Goal: Task Accomplishment & Management: Complete application form

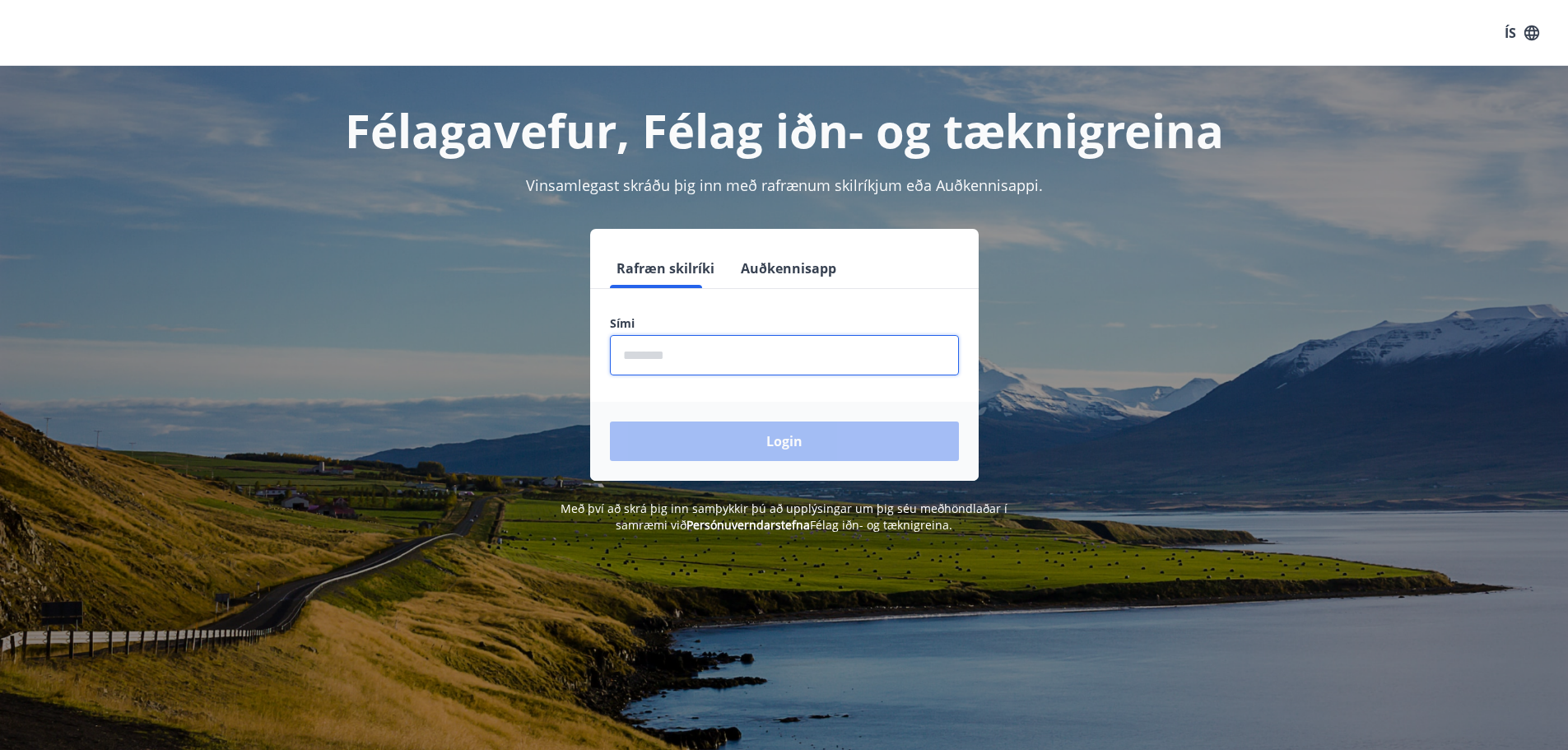
click at [780, 355] on input "phone" at bounding box center [784, 355] width 349 height 41
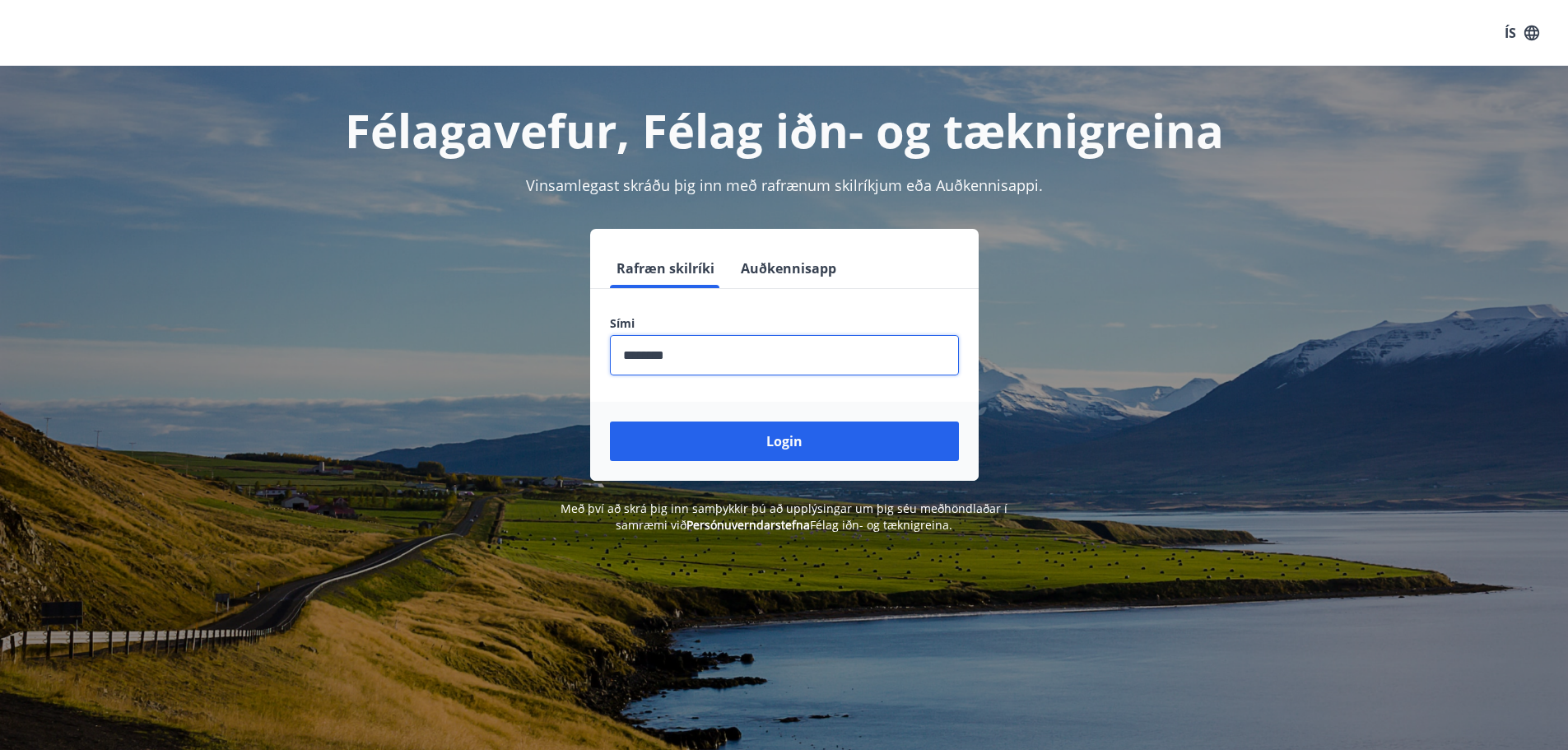
type input "********"
click at [610, 421] on button "Login" at bounding box center [784, 441] width 349 height 40
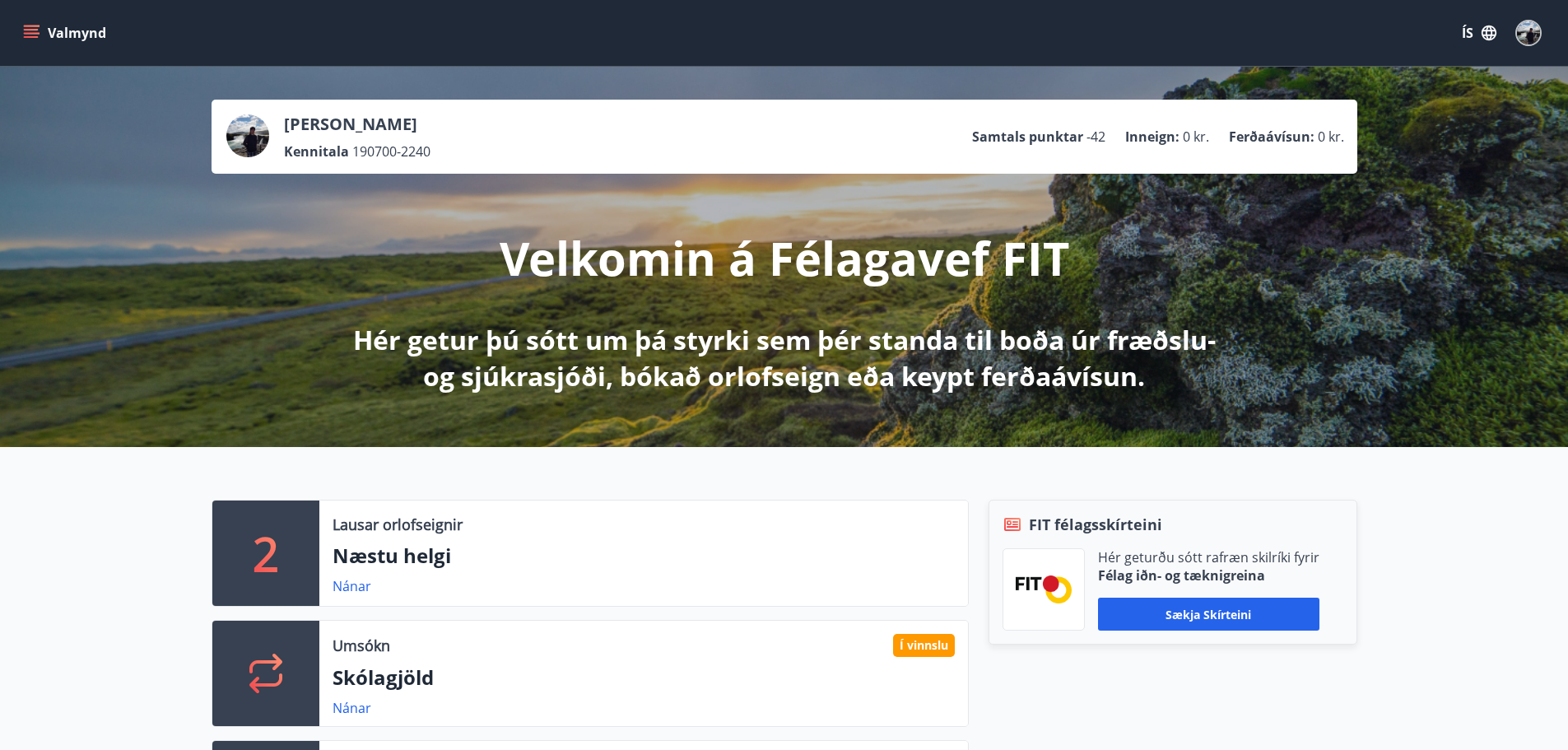
click at [34, 28] on icon "menu" at bounding box center [31, 33] width 17 height 17
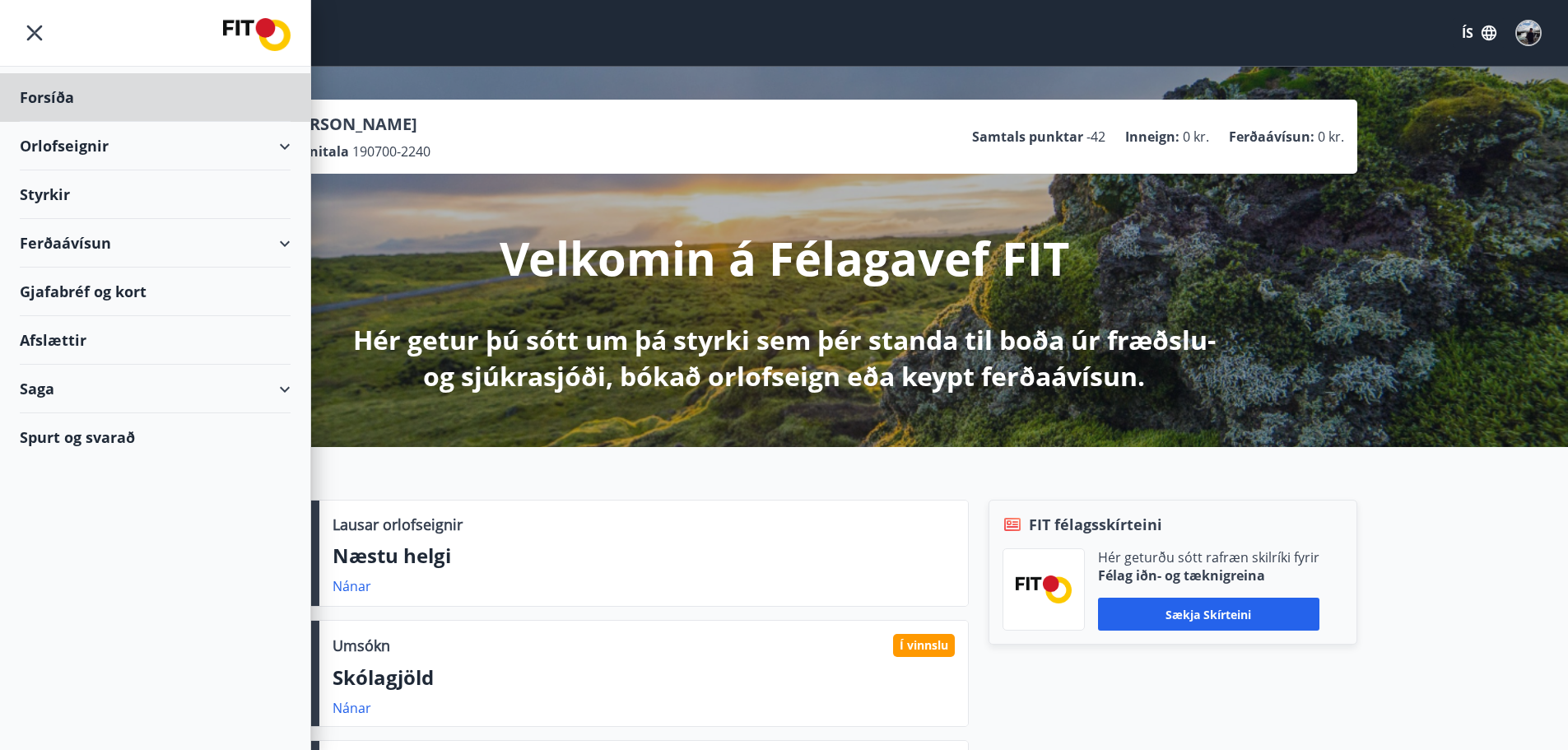
click at [122, 201] on div "Styrkir" at bounding box center [155, 194] width 271 height 49
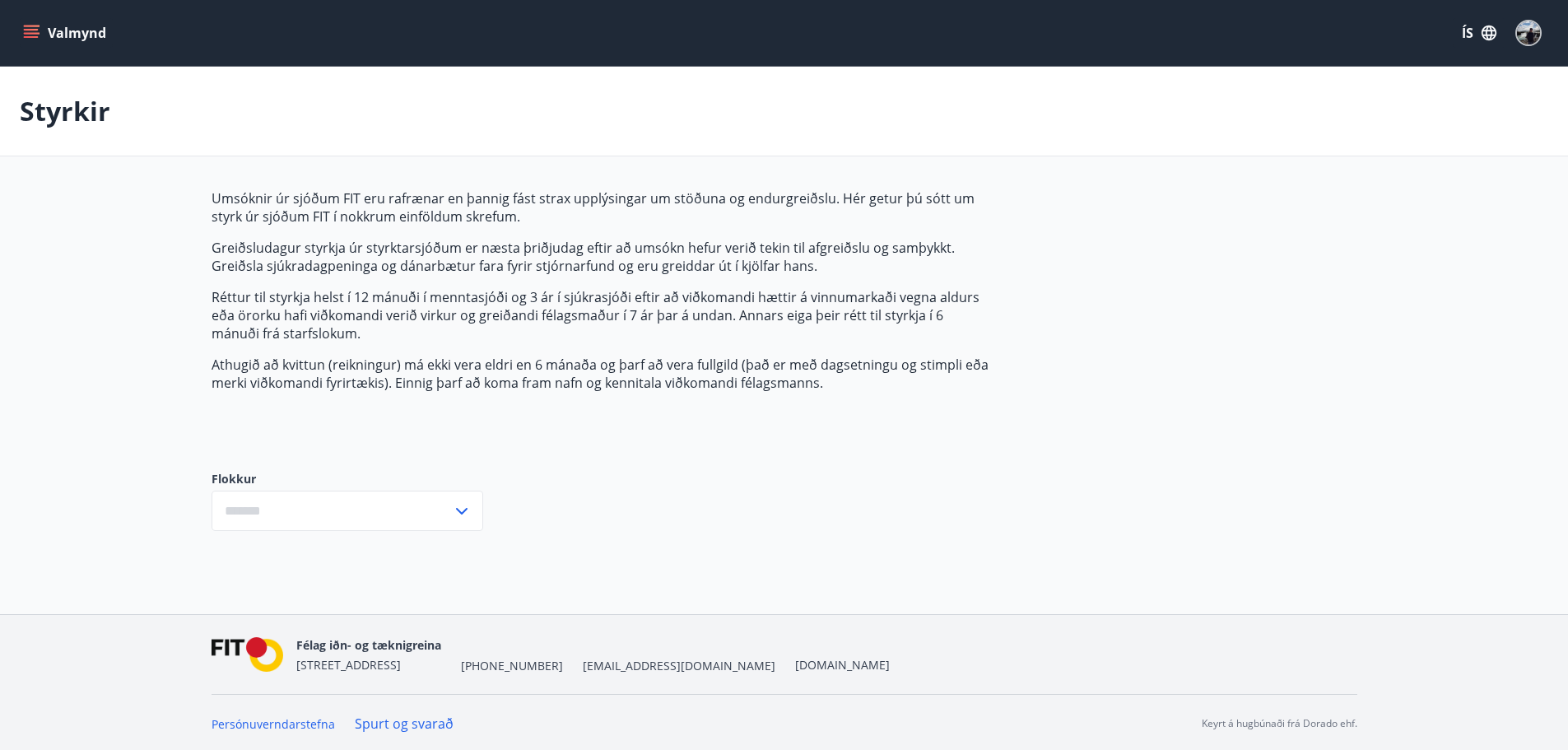
type input "***"
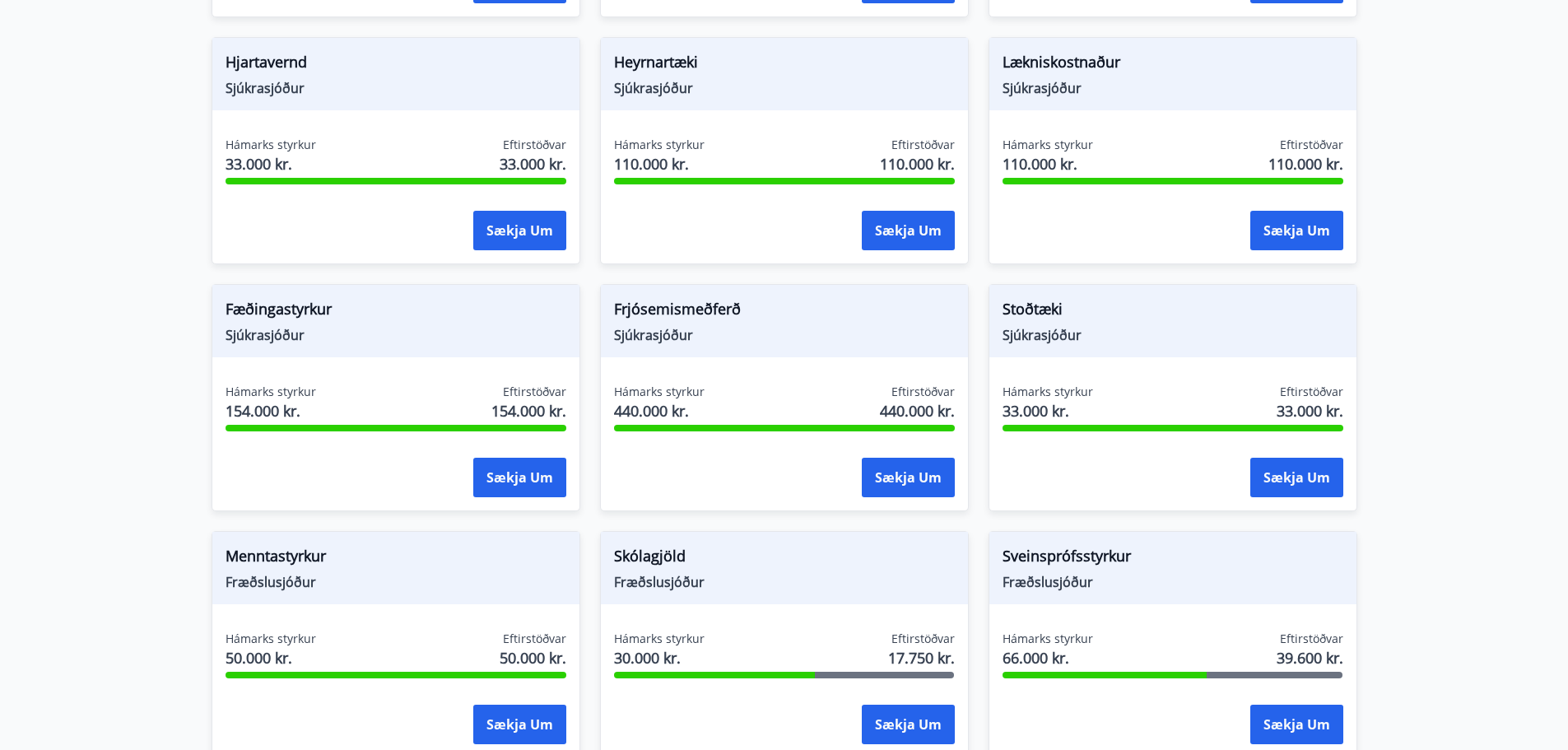
scroll to position [988, 0]
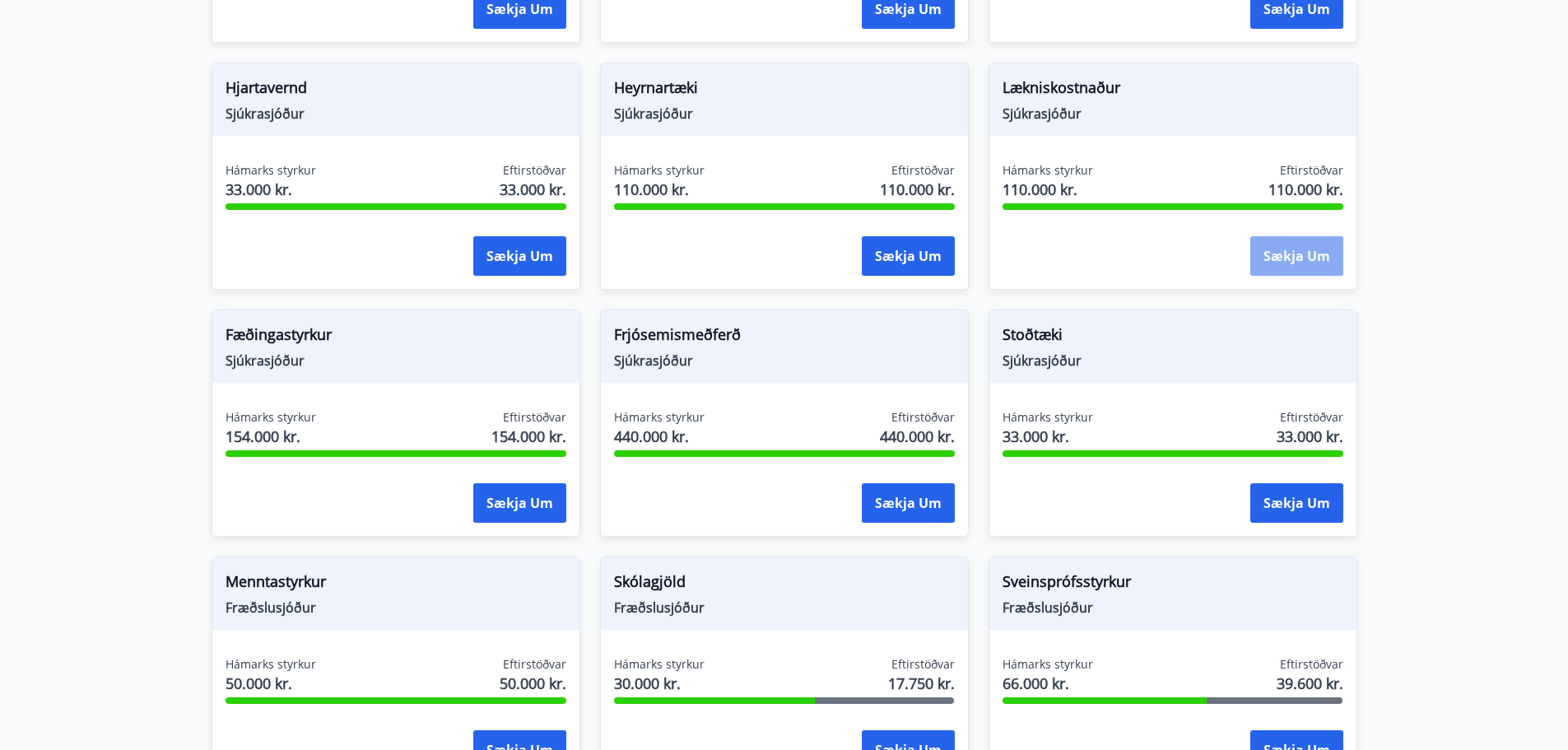
click at [1318, 236] on button "Sækja um" at bounding box center [1297, 255] width 93 height 40
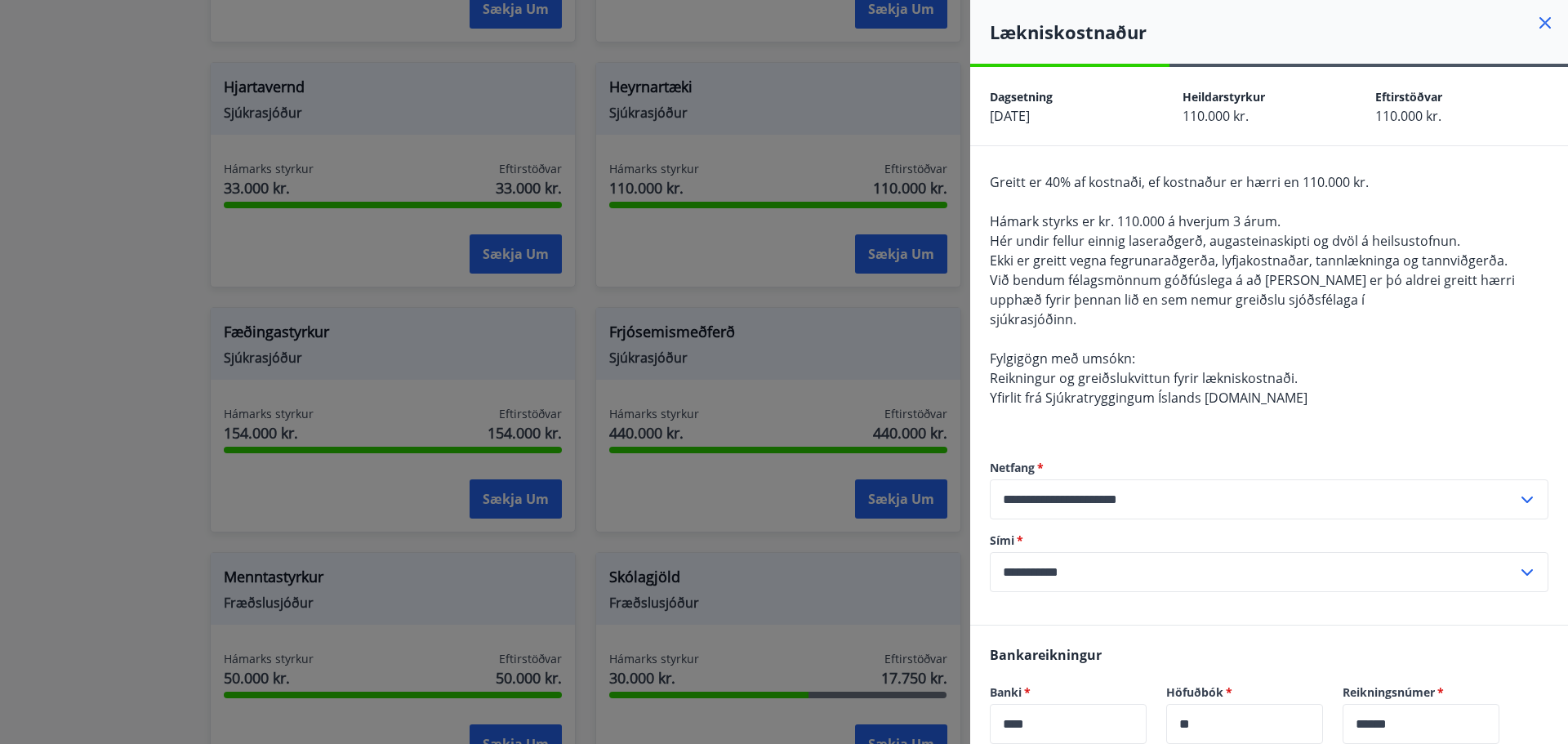
click at [0, 200] on div at bounding box center [784, 372] width 1568 height 744
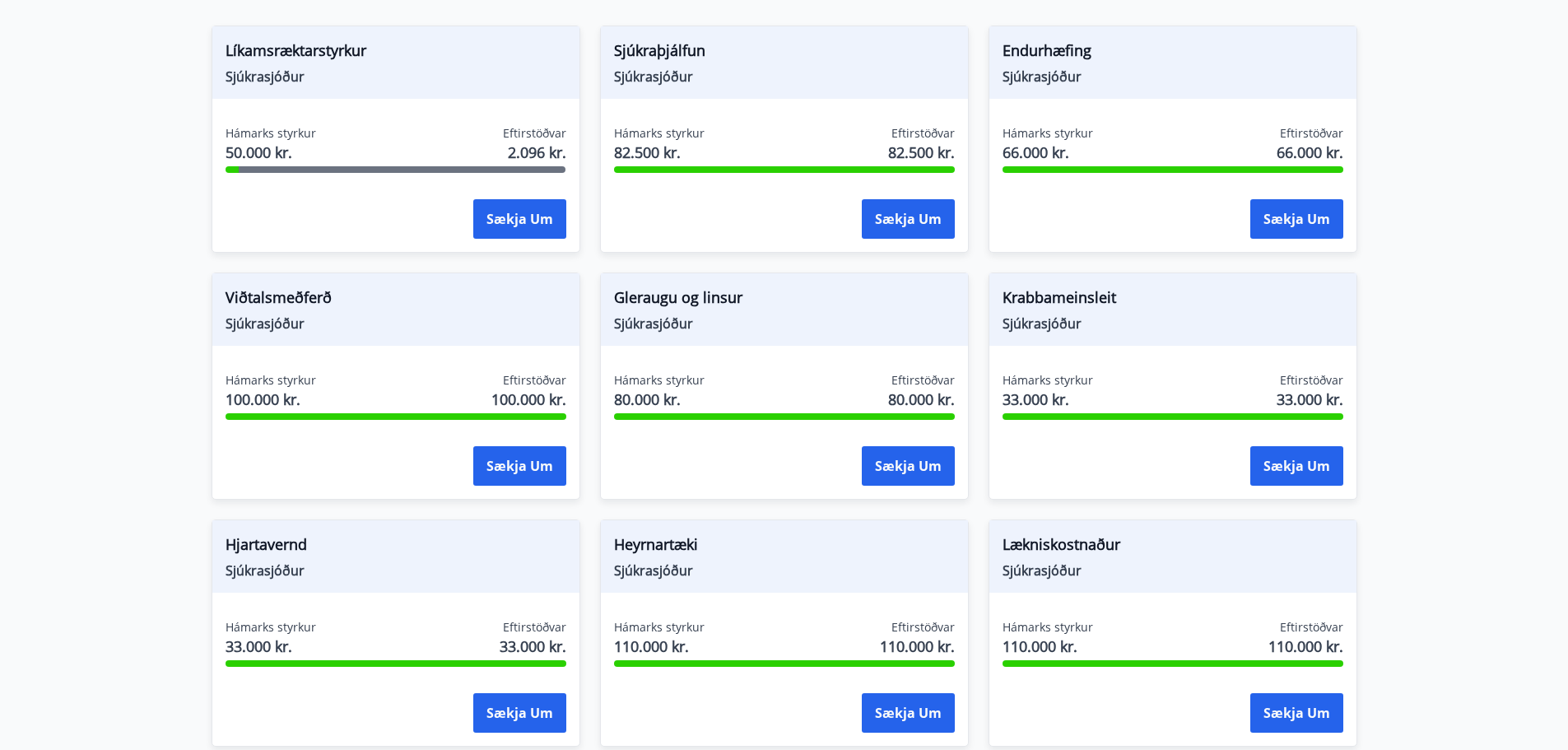
scroll to position [494, 0]
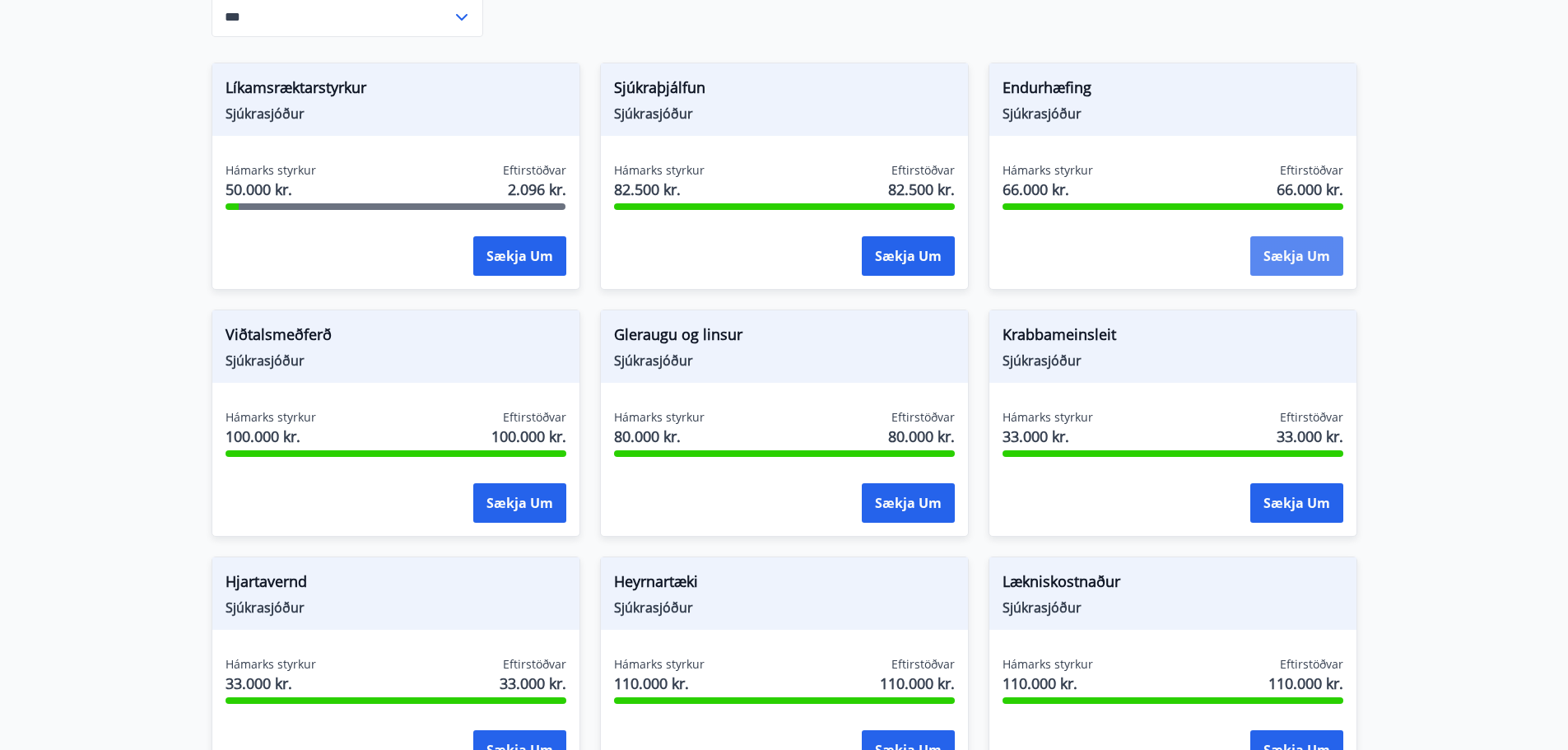
click at [1268, 272] on button "Sækja um" at bounding box center [1297, 255] width 93 height 40
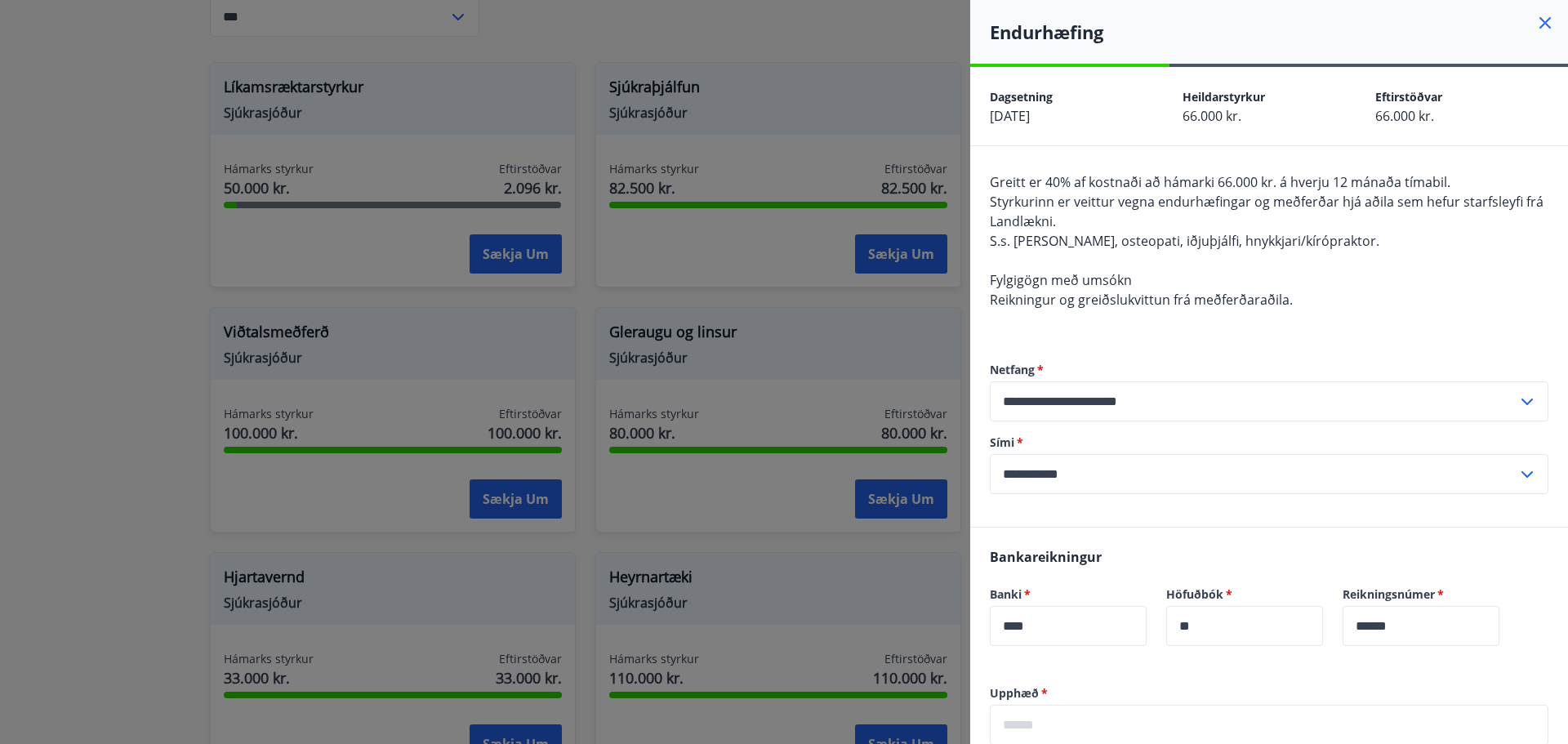
click at [0, 188] on div at bounding box center [784, 372] width 1568 height 744
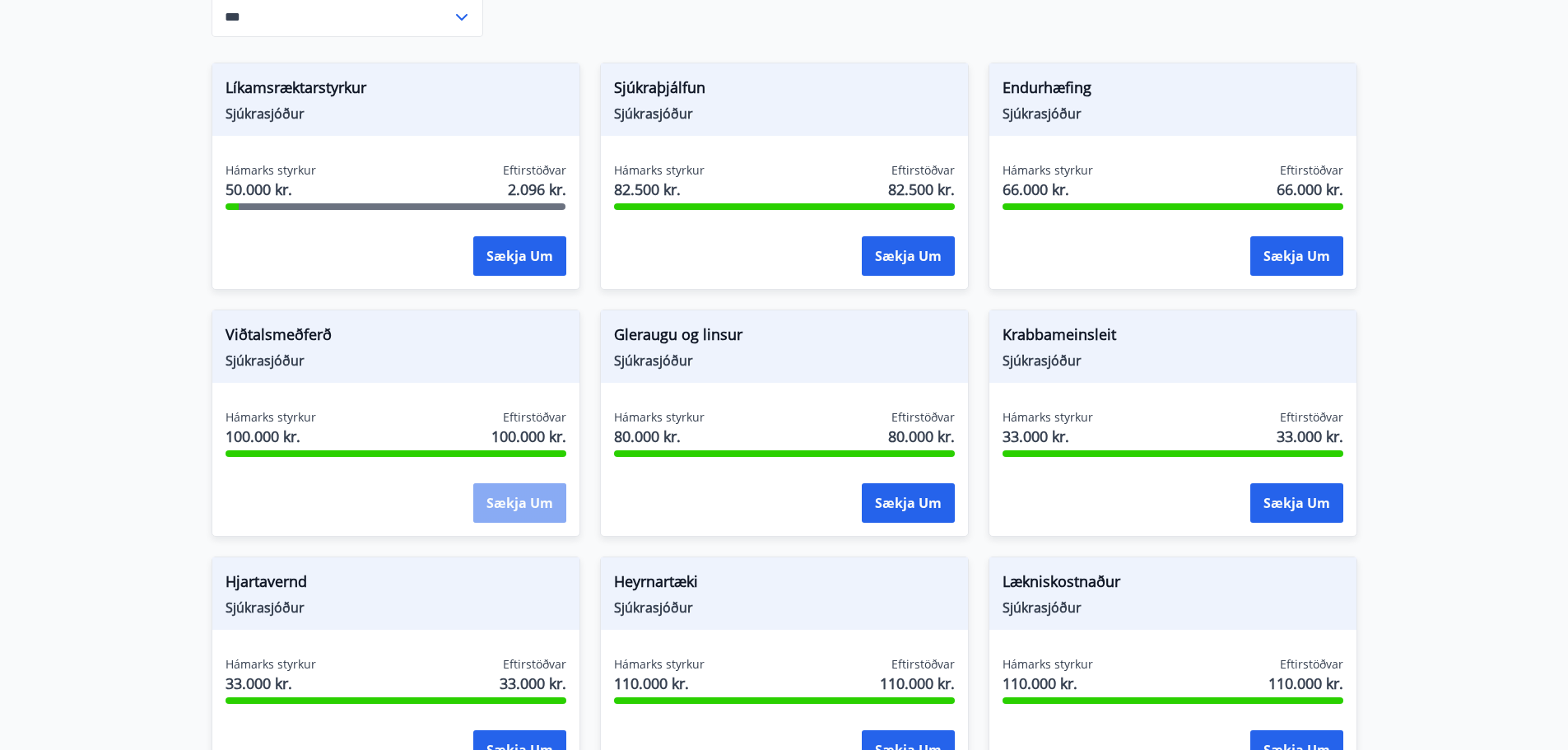
click at [525, 522] on button "Sækja um" at bounding box center [519, 503] width 93 height 40
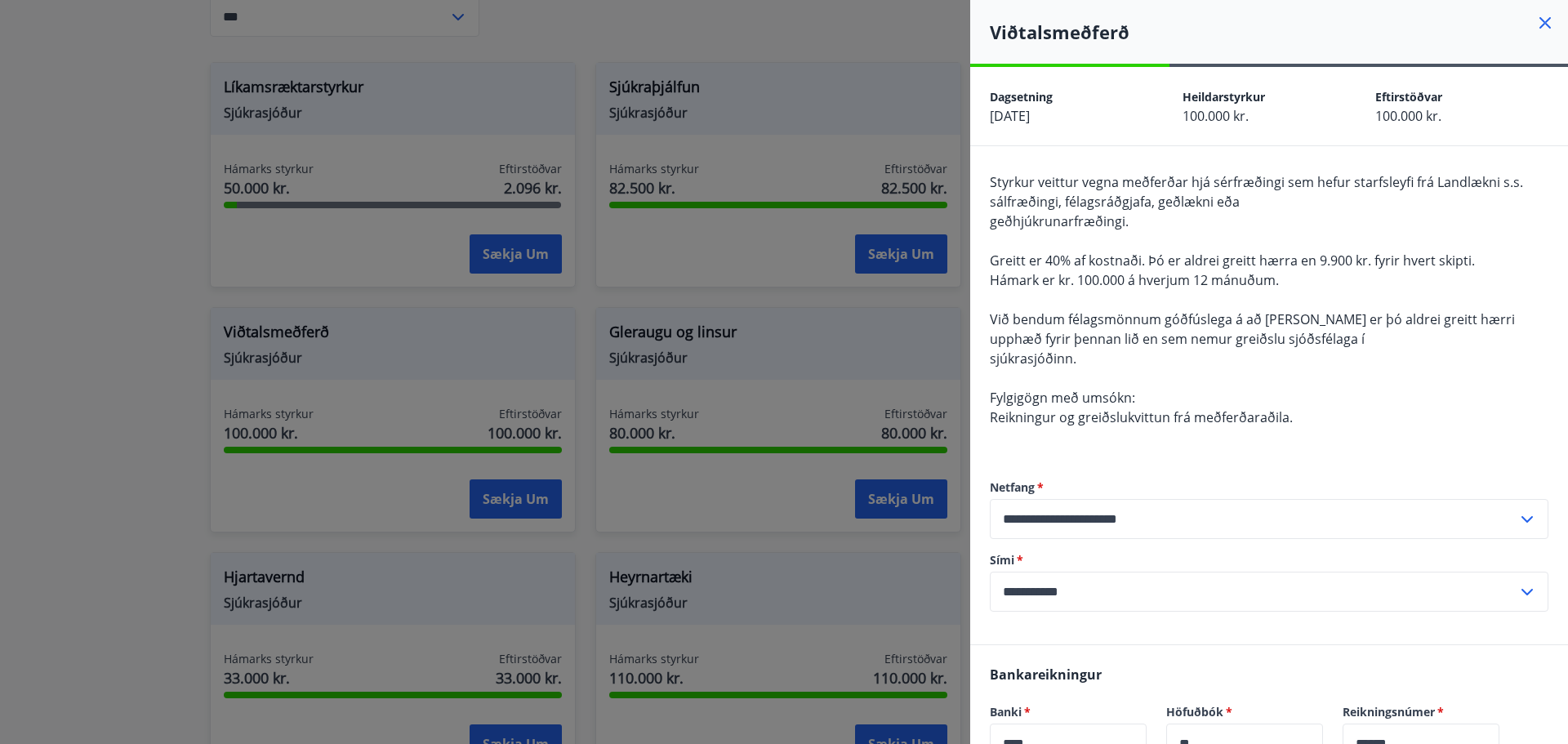
click at [18, 214] on div at bounding box center [784, 372] width 1568 height 744
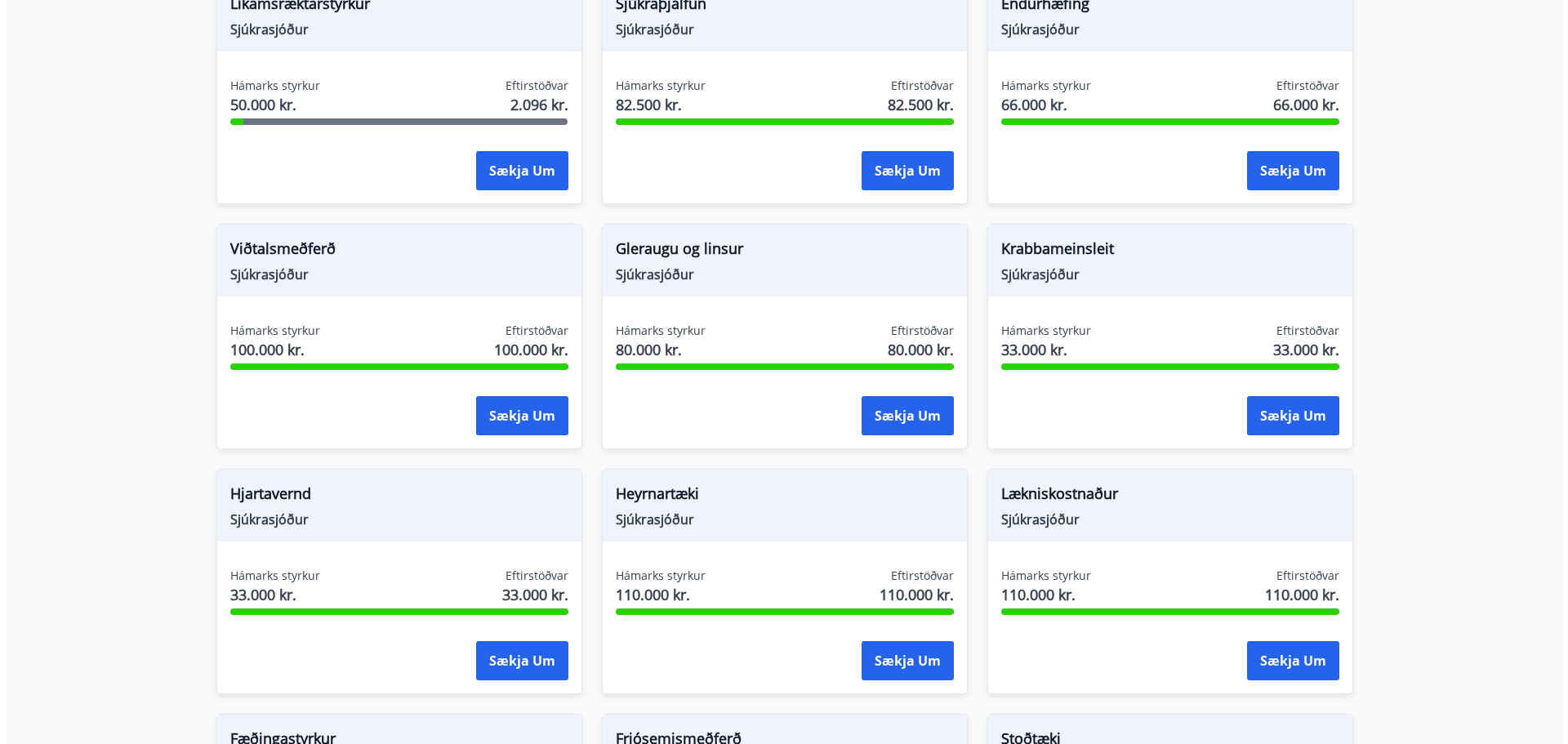
scroll to position [654, 0]
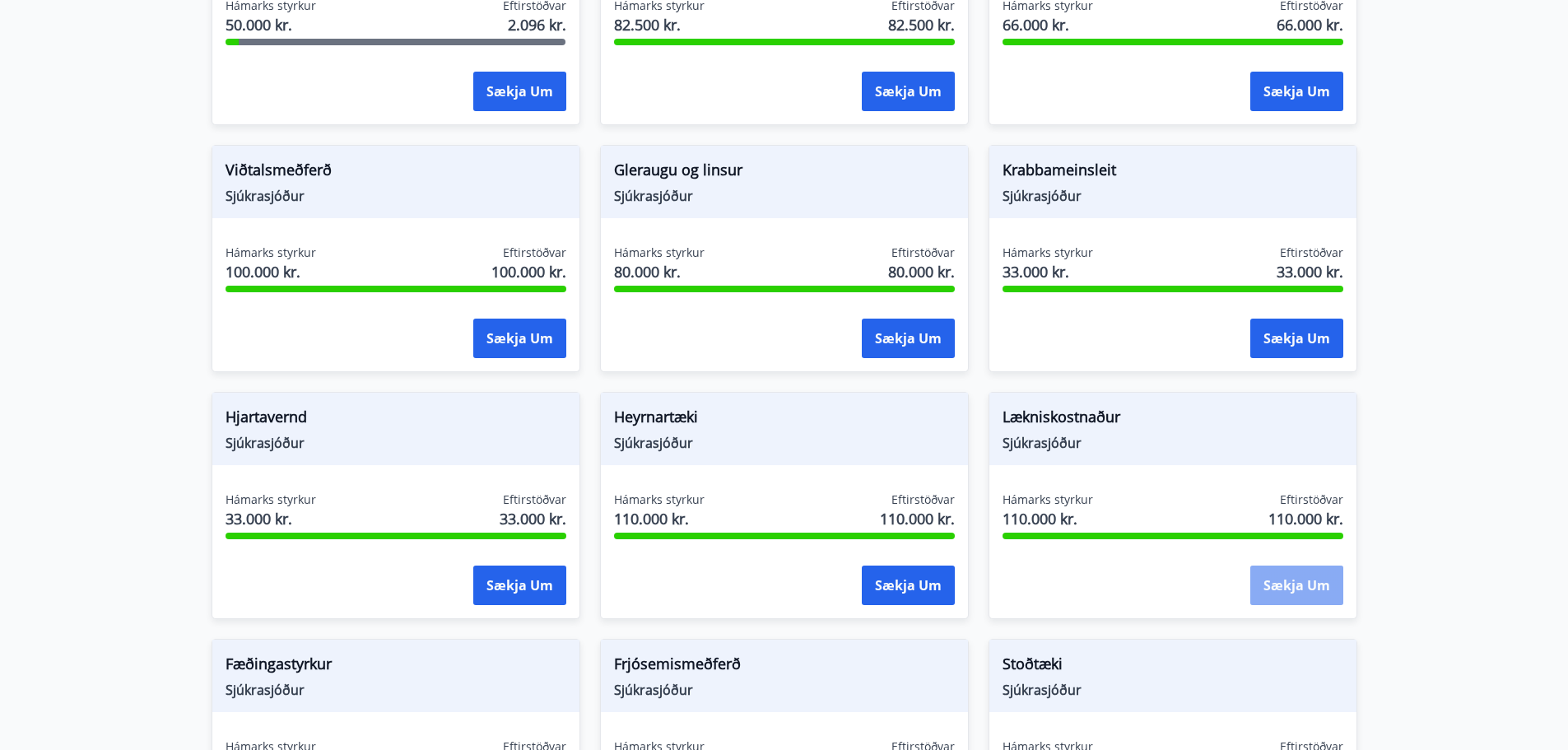
click at [1280, 583] on button "Sækja um" at bounding box center [1297, 585] width 93 height 40
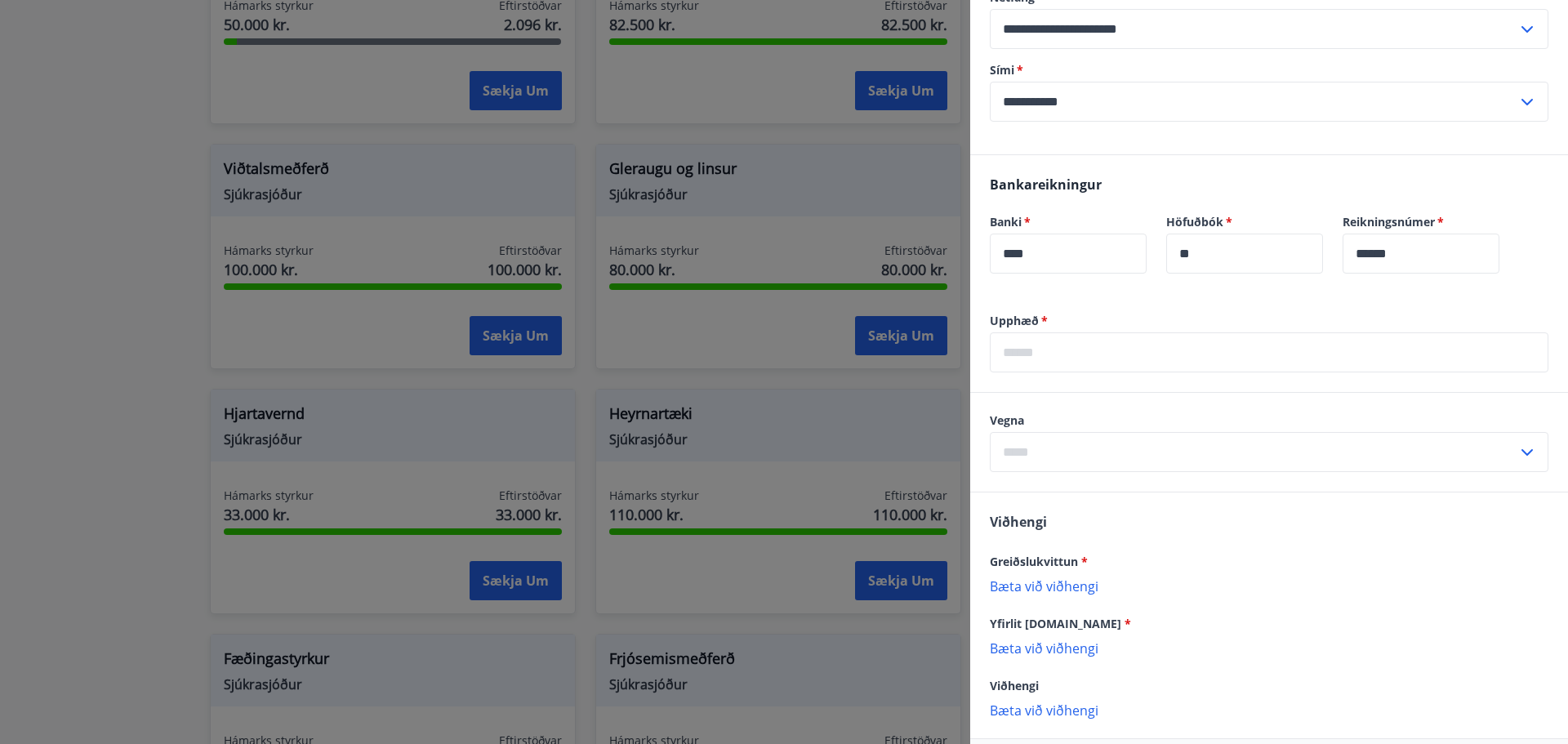
scroll to position [490, 0]
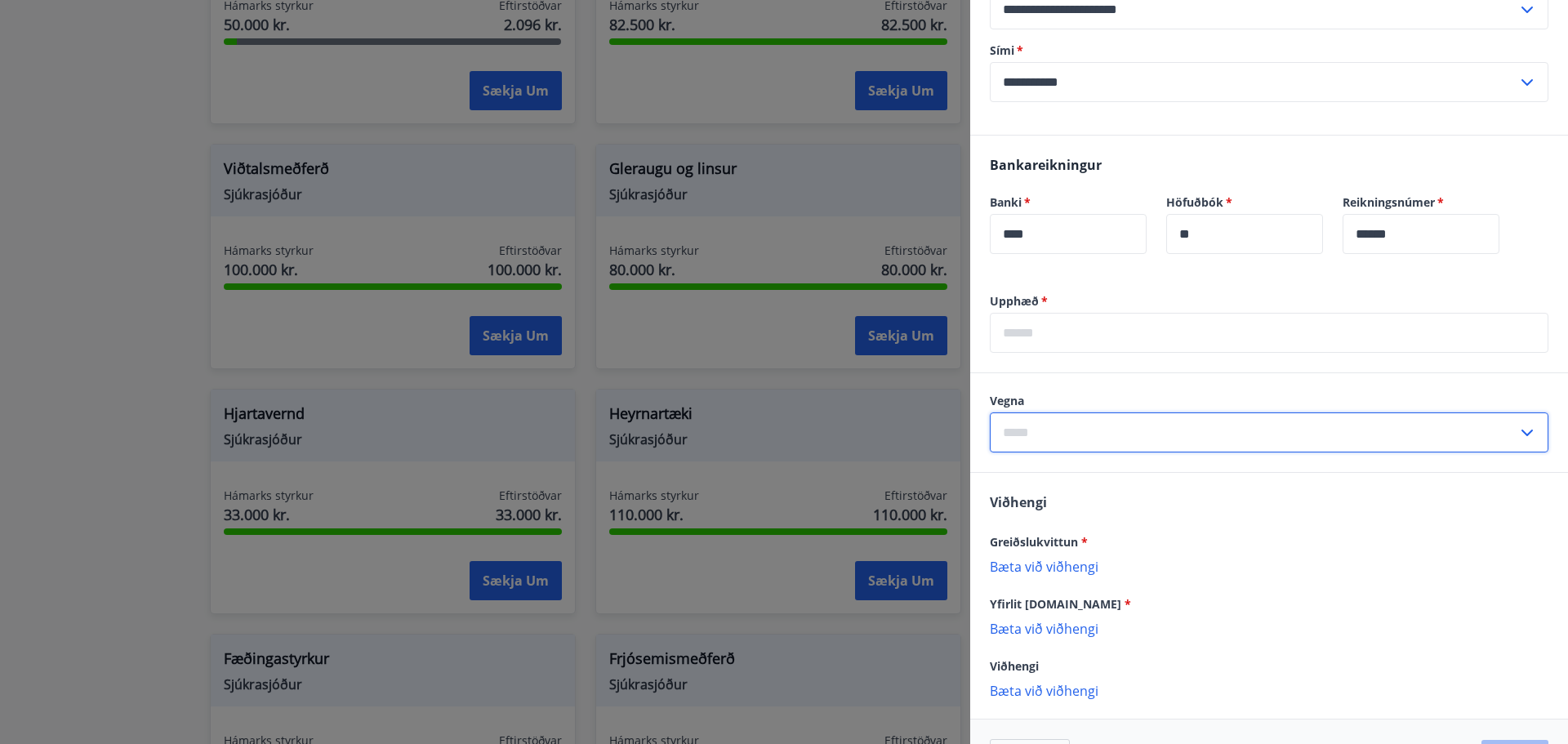
click at [1174, 445] on input "text" at bounding box center [1253, 433] width 528 height 40
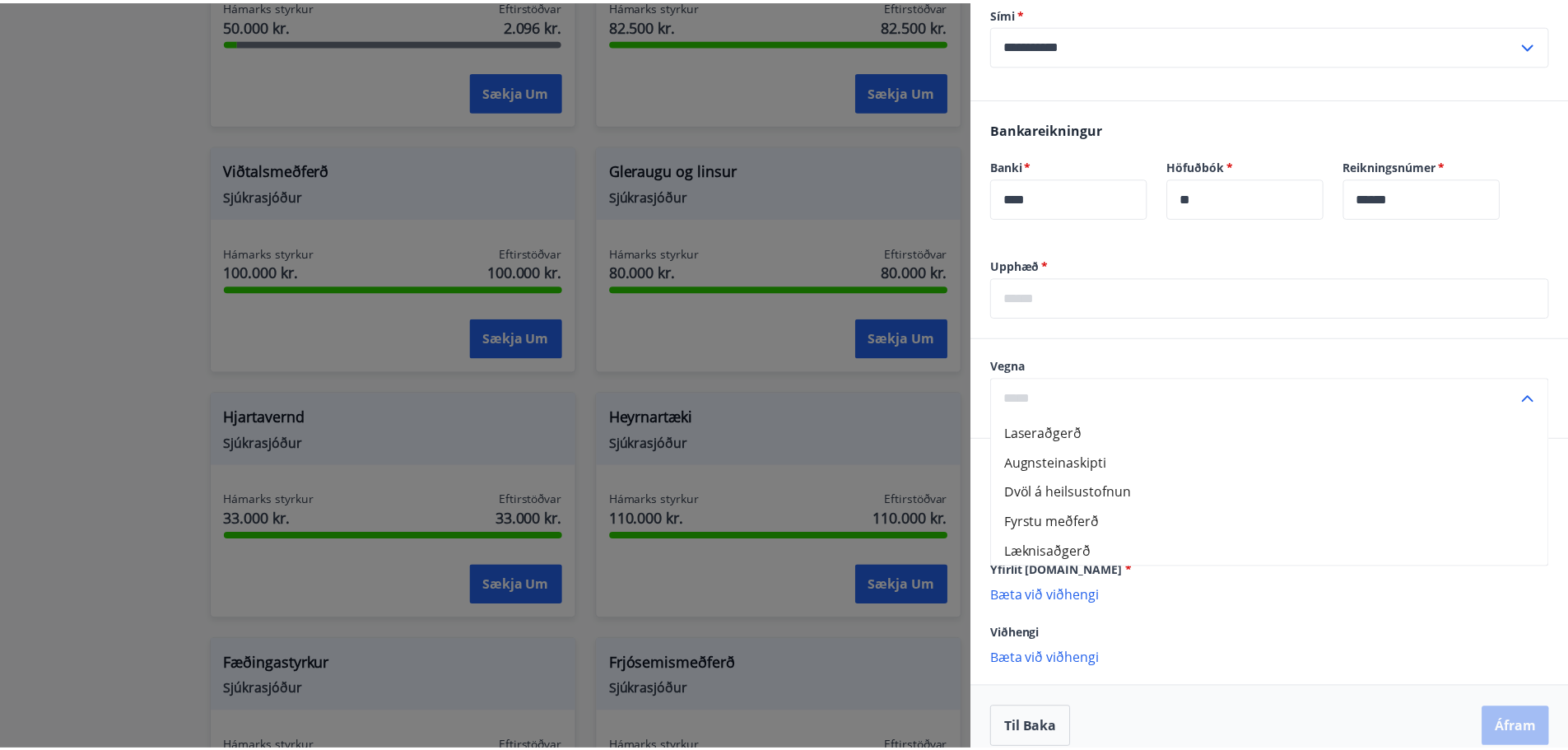
scroll to position [550, 0]
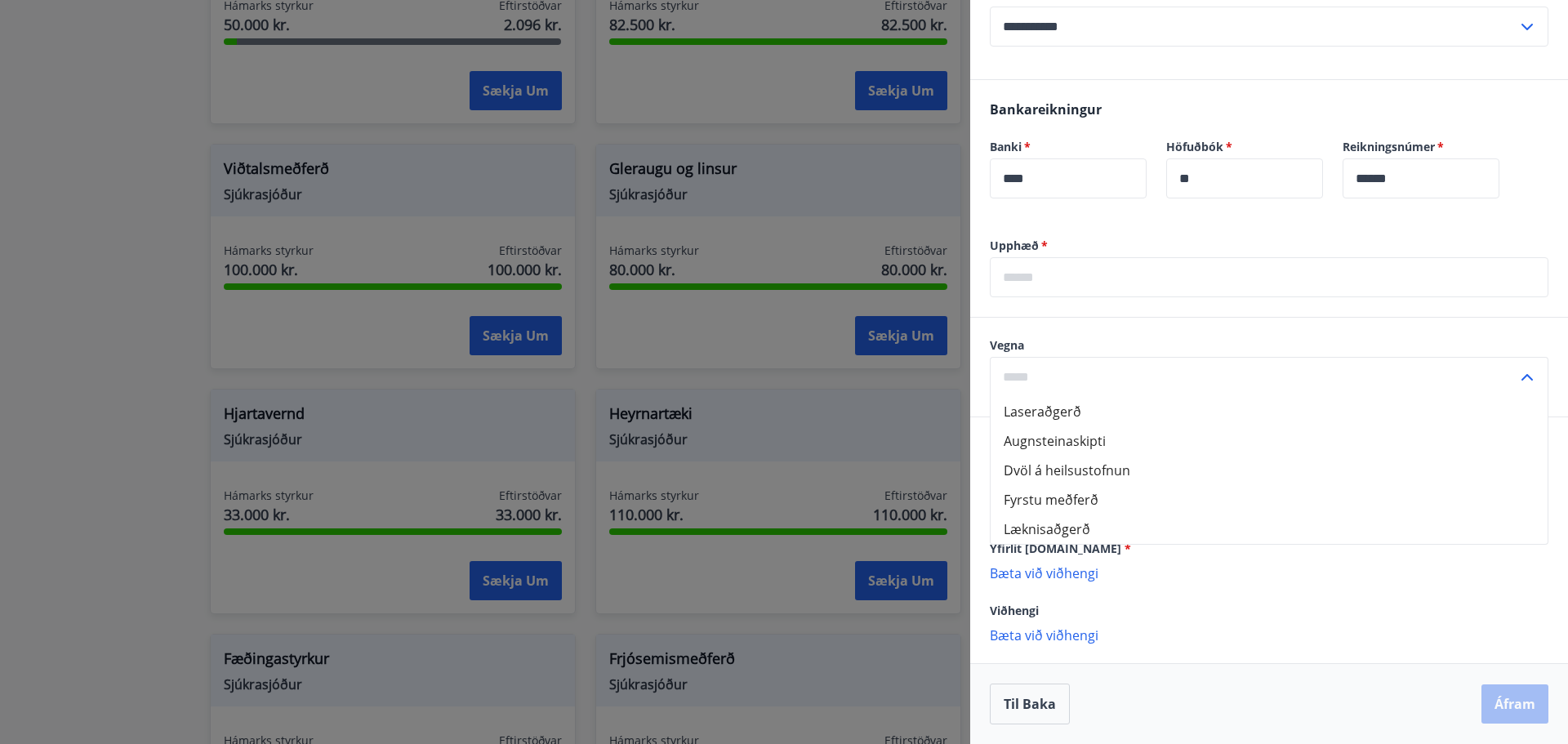
click at [1162, 576] on p "Bæta við viðhengi" at bounding box center [1268, 572] width 558 height 17
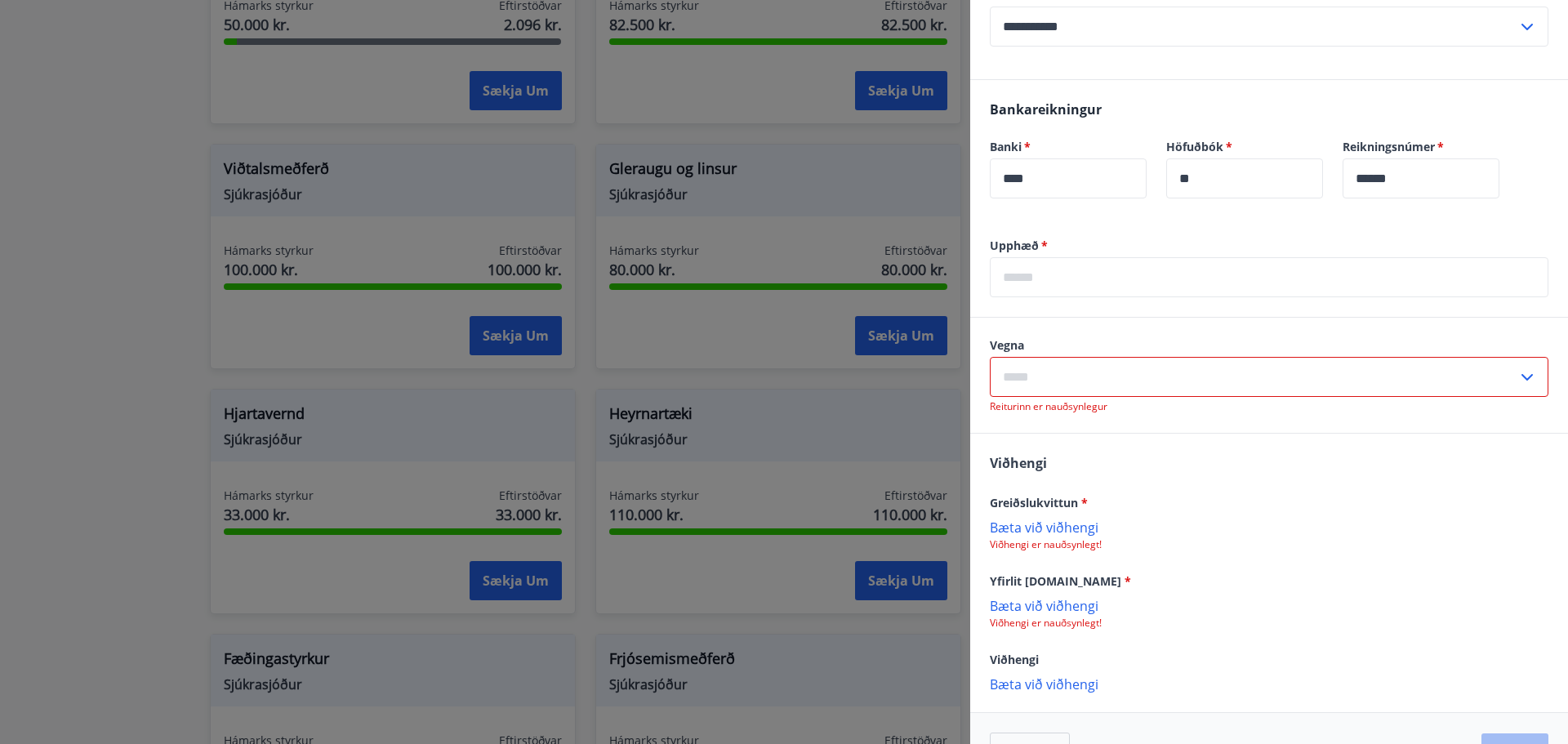
click at [0, 195] on div at bounding box center [784, 372] width 1568 height 744
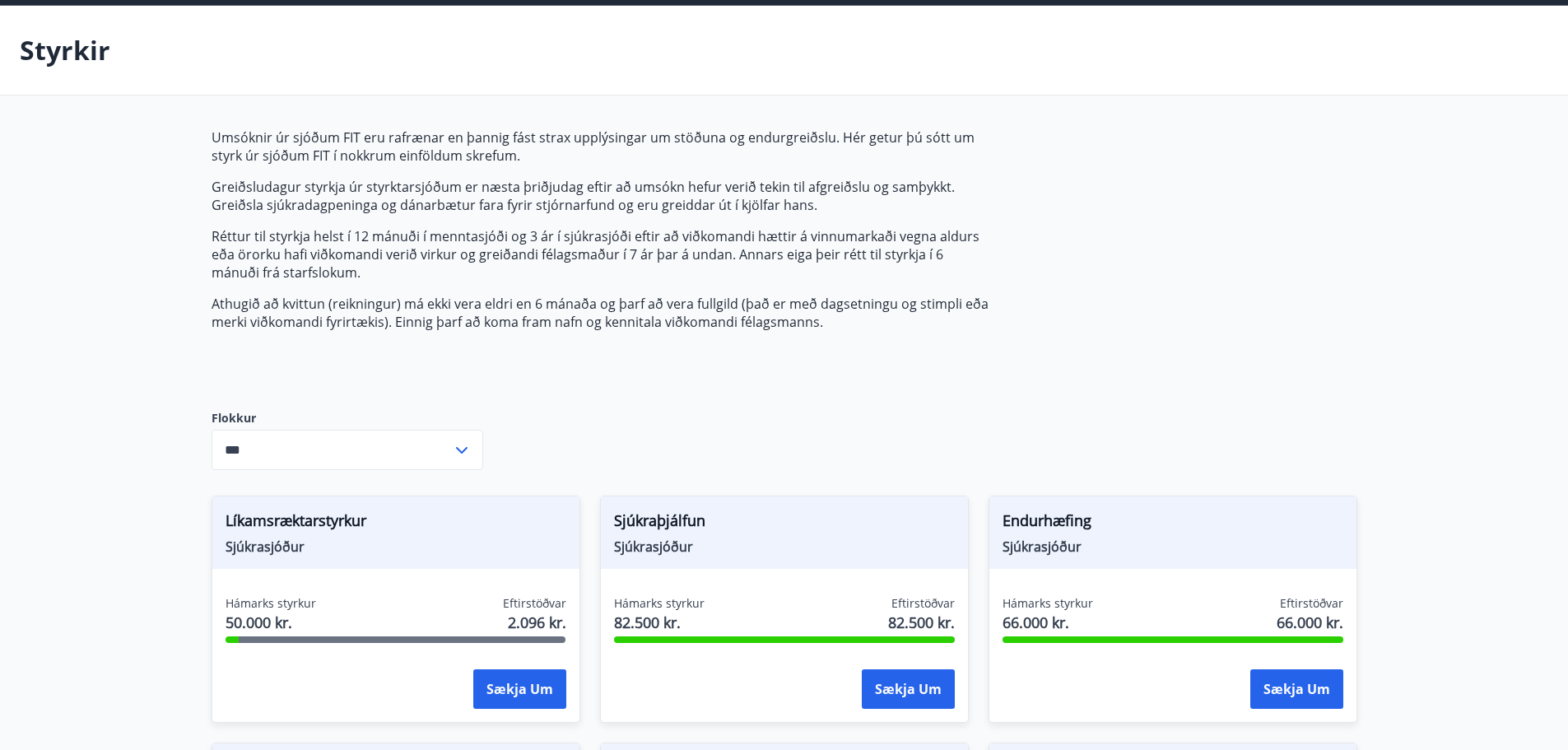
scroll to position [0, 0]
